Goal: Find specific page/section: Find specific page/section

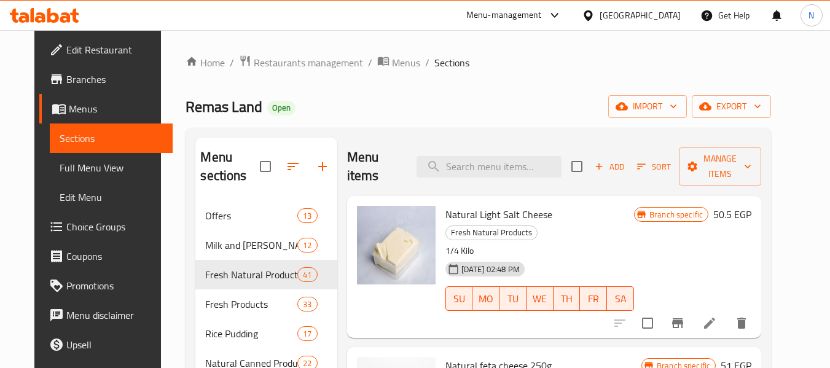
scroll to position [61, 0]
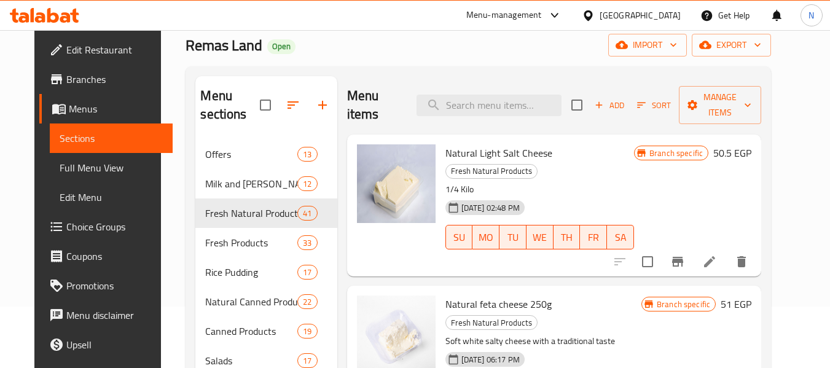
drag, startPoint x: 63, startPoint y: 7, endPoint x: 64, endPoint y: 13, distance: 6.3
click at [63, 7] on div at bounding box center [44, 15] width 89 height 25
click at [66, 20] on icon at bounding box center [44, 15] width 69 height 15
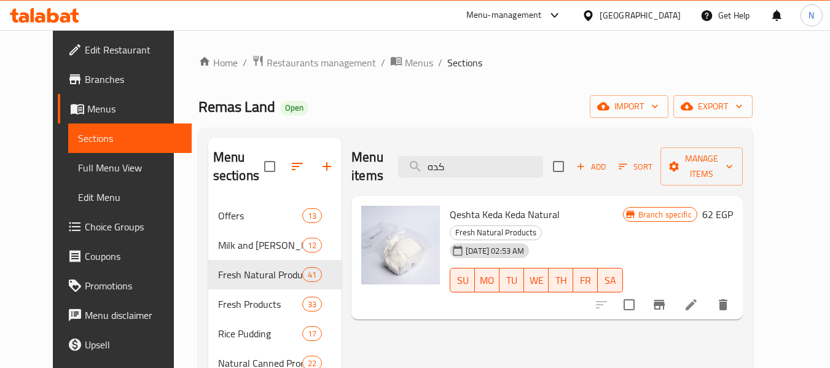
scroll to position [61, 0]
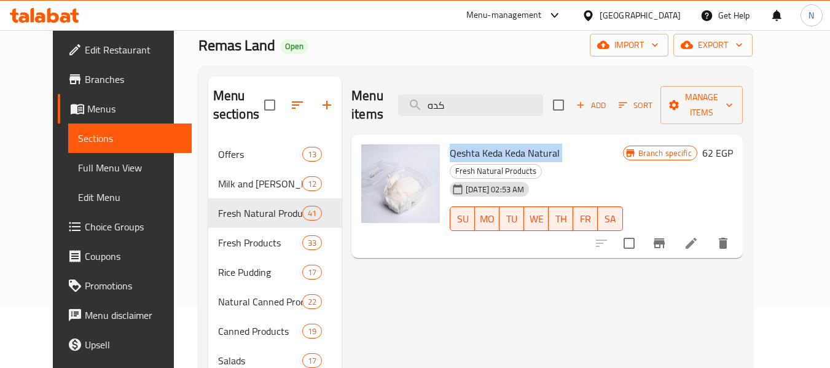
click at [594, 13] on icon at bounding box center [588, 15] width 13 height 13
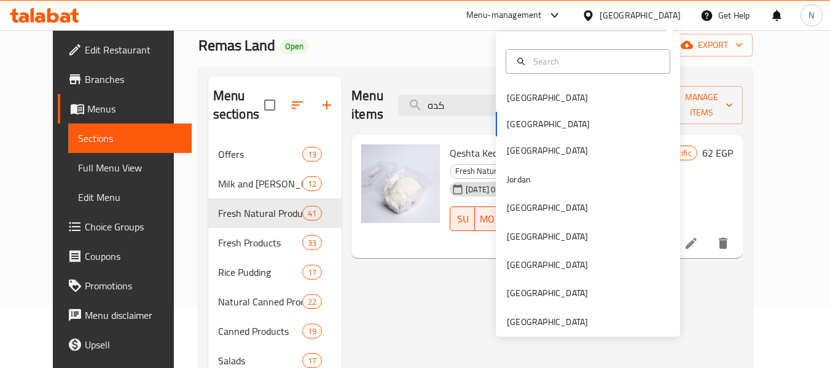
click at [566, 23] on div "Menu-management" at bounding box center [513, 15] width 115 height 29
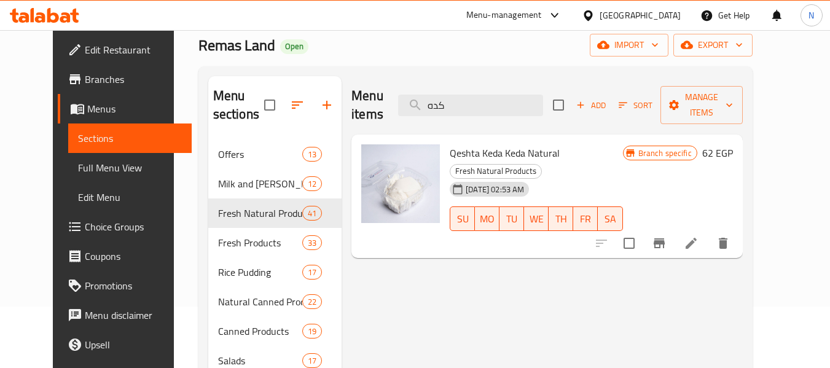
click at [542, 17] on div "Menu-management" at bounding box center [504, 15] width 76 height 15
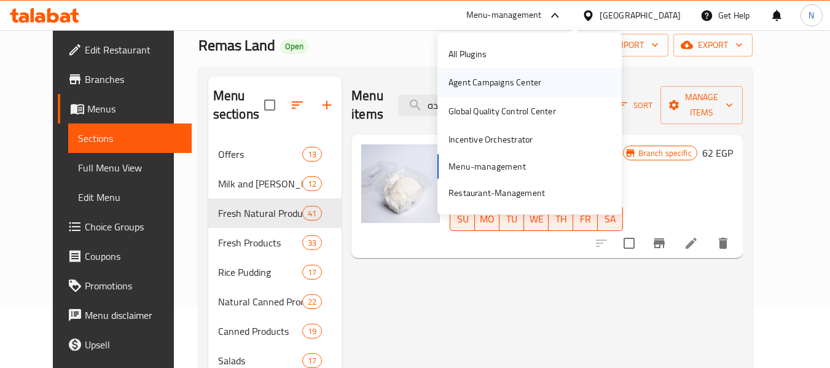
click at [505, 83] on div "Agent Campaigns Center" at bounding box center [494, 83] width 93 height 14
